Goal: Task Accomplishment & Management: Complete application form

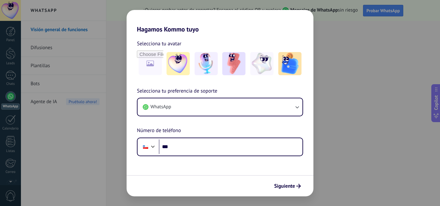
click at [100, 160] on div "Hagamos Kommo tuyo Selecciona tu avatar Selecciona tu preferencia de soporte Wh…" at bounding box center [220, 103] width 440 height 206
click at [289, 186] on span "Siguiente" at bounding box center [284, 186] width 21 height 5
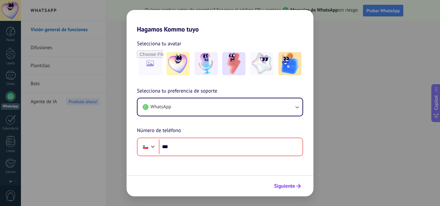
click at [289, 186] on span "Siguiente" at bounding box center [284, 186] width 21 height 5
drag, startPoint x: 289, startPoint y: 186, endPoint x: 209, endPoint y: 129, distance: 98.6
click at [209, 129] on form "Selecciona tu avatar Selecciona tu preferencia de soporte WhatsApp Número de te…" at bounding box center [220, 115] width 187 height 164
click at [413, 28] on div "Hagamos Kommo tuyo Selecciona tu avatar Selecciona tu preferencia de soporte Wh…" at bounding box center [220, 103] width 440 height 206
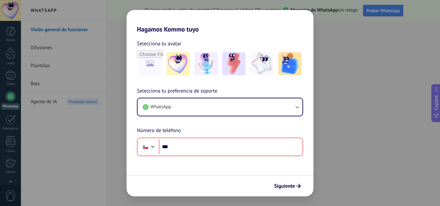
click at [412, 26] on div "Hagamos Kommo tuyo Selecciona tu avatar Selecciona tu preferencia de soporte Wh…" at bounding box center [220, 103] width 440 height 206
click at [11, 54] on div "Hagamos Kommo tuyo Selecciona tu avatar Selecciona tu preferencia de soporte Wh…" at bounding box center [220, 103] width 440 height 206
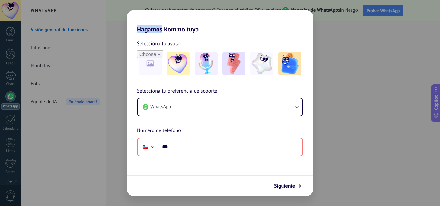
click at [11, 54] on div "Hagamos Kommo tuyo Selecciona tu avatar Selecciona tu preferencia de soporte Wh…" at bounding box center [220, 103] width 440 height 206
click at [85, 119] on div "Hagamos Kommo tuyo Selecciona tu avatar Selecciona tu preferencia de soporte Wh…" at bounding box center [220, 103] width 440 height 206
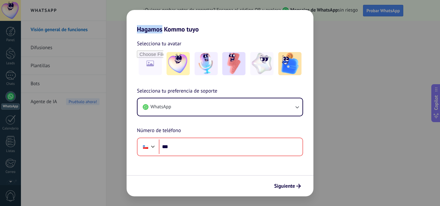
click at [85, 119] on div "Hagamos Kommo tuyo Selecciona tu avatar Selecciona tu preferencia de soporte Wh…" at bounding box center [220, 103] width 440 height 206
click at [184, 31] on h2 "Hagamos Kommo tuyo" at bounding box center [220, 21] width 187 height 23
click at [218, 29] on h2 "Hagamos Kommo tuyo" at bounding box center [220, 21] width 187 height 23
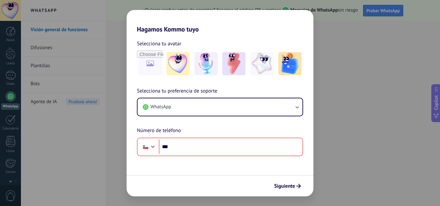
click at [218, 29] on h2 "Hagamos Kommo tuyo" at bounding box center [220, 21] width 187 height 23
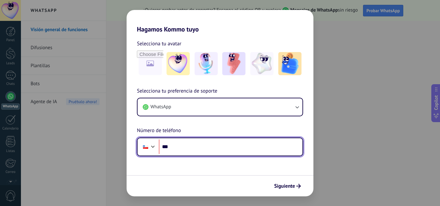
click at [192, 147] on input "***" at bounding box center [231, 147] width 144 height 15
type input "**********"
